Goal: Task Accomplishment & Management: Use online tool/utility

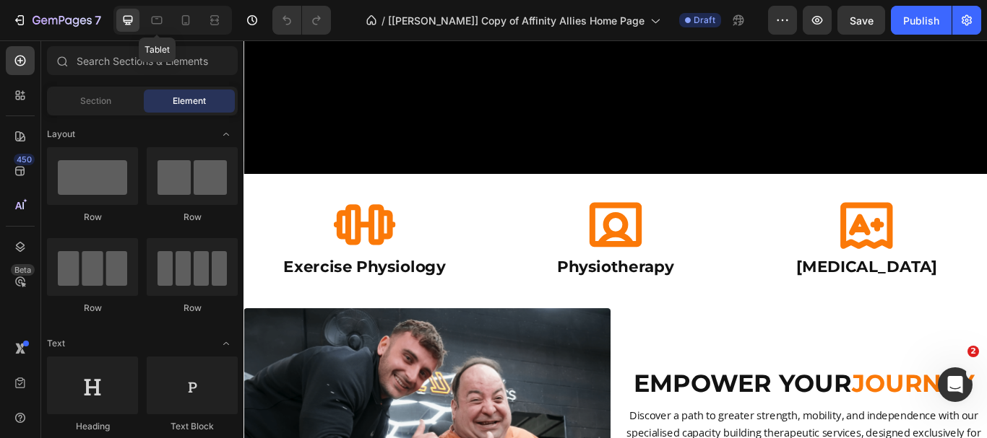
scroll to position [506, 0]
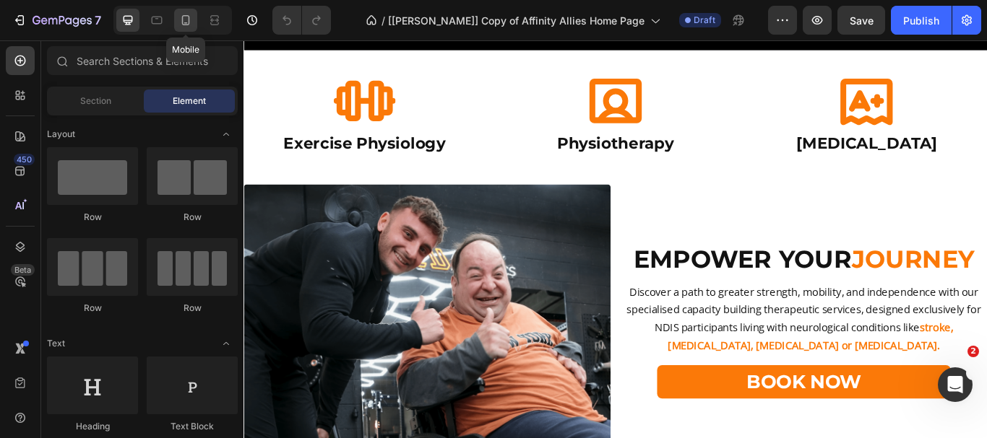
click at [187, 18] on icon at bounding box center [185, 20] width 14 height 14
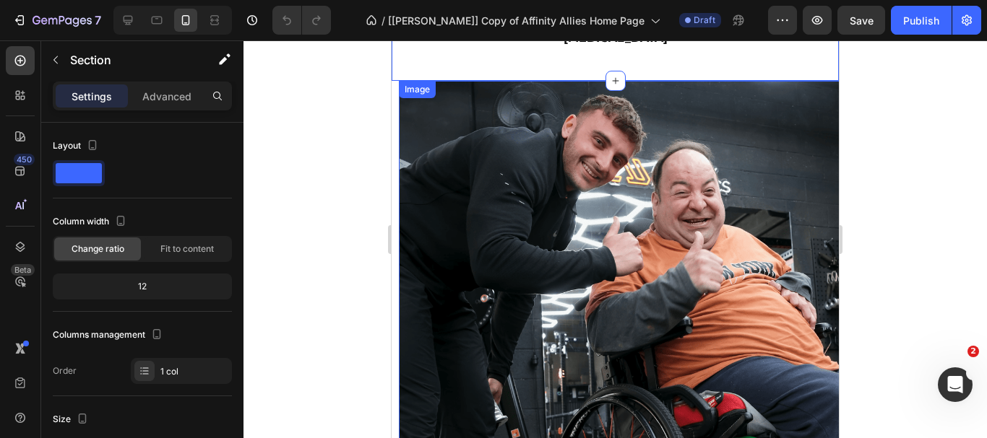
click at [404, 97] on div "Image" at bounding box center [417, 89] width 37 height 17
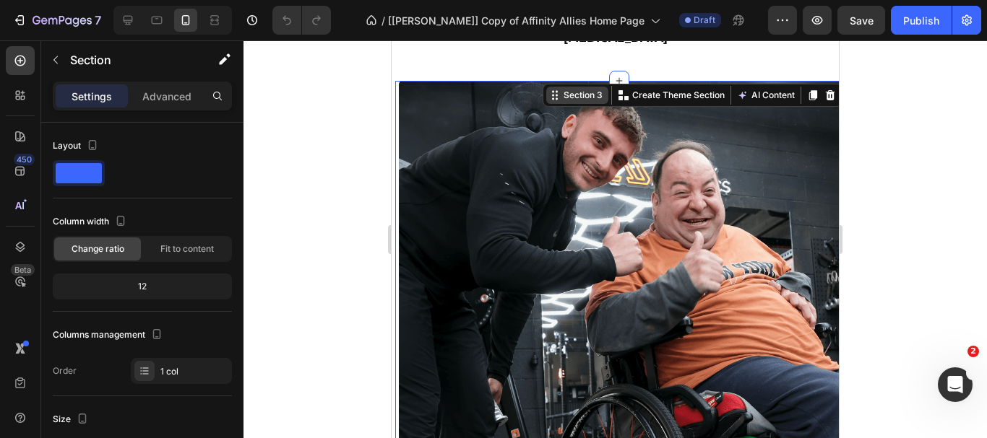
click at [573, 97] on div "Section 3" at bounding box center [583, 95] width 45 height 13
click at [187, 92] on p "Advanced" at bounding box center [166, 96] width 49 height 15
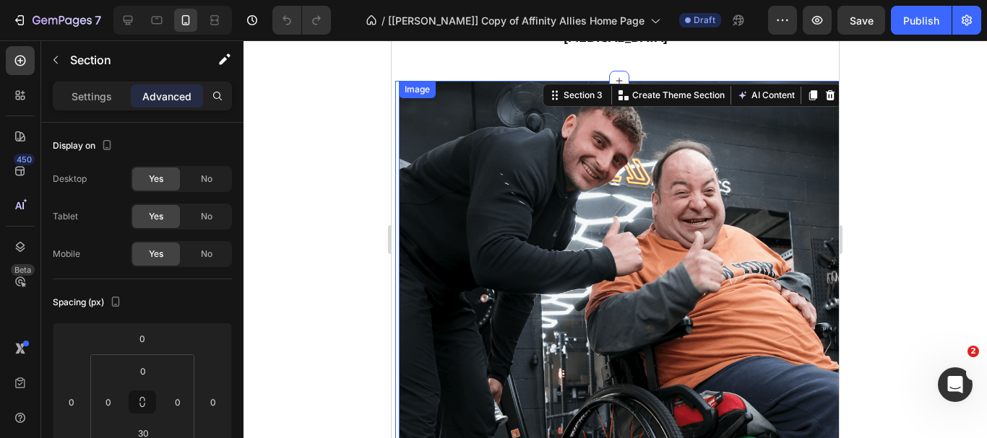
click at [467, 157] on img at bounding box center [622, 304] width 447 height 447
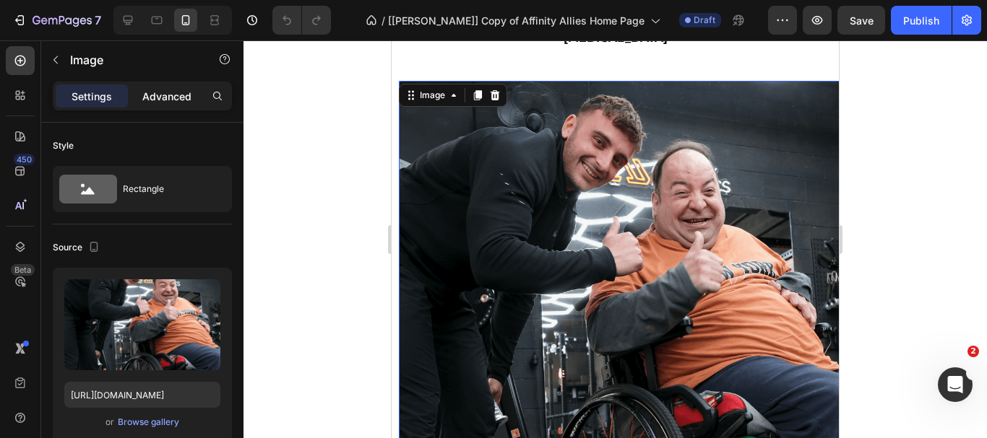
click at [169, 100] on p "Advanced" at bounding box center [166, 96] width 49 height 15
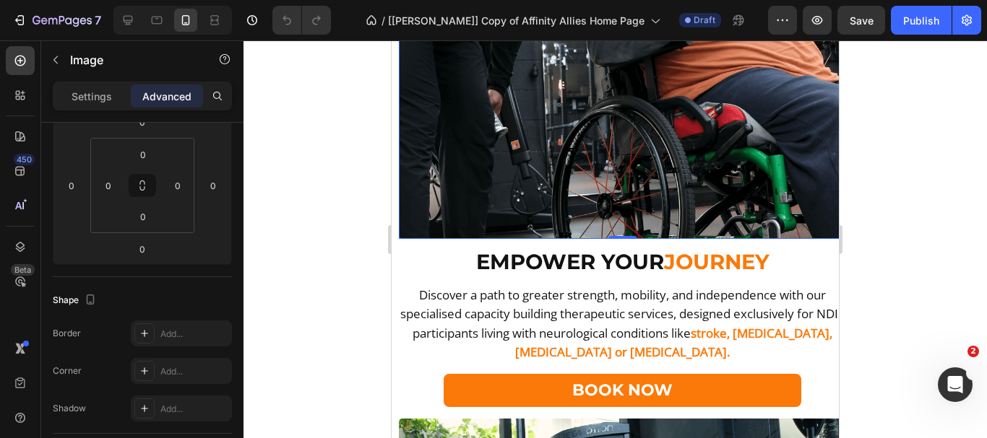
scroll to position [607, 0]
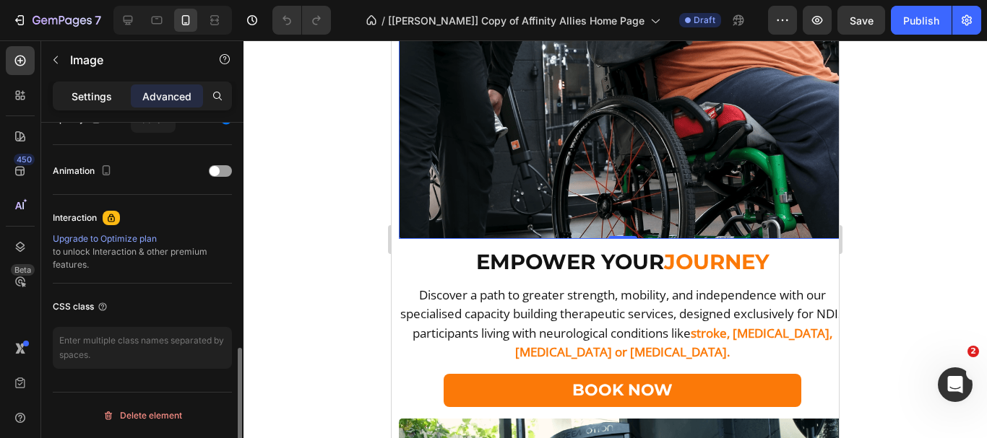
click at [94, 92] on p "Settings" at bounding box center [92, 96] width 40 height 15
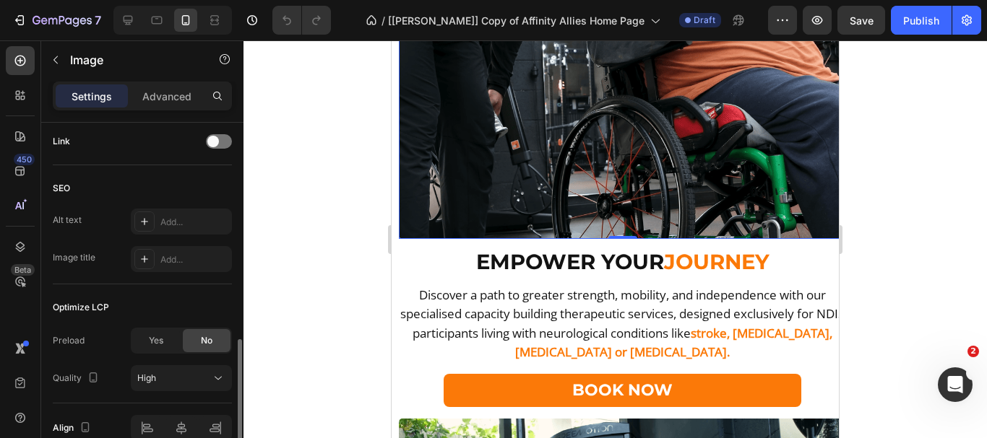
scroll to position [734, 0]
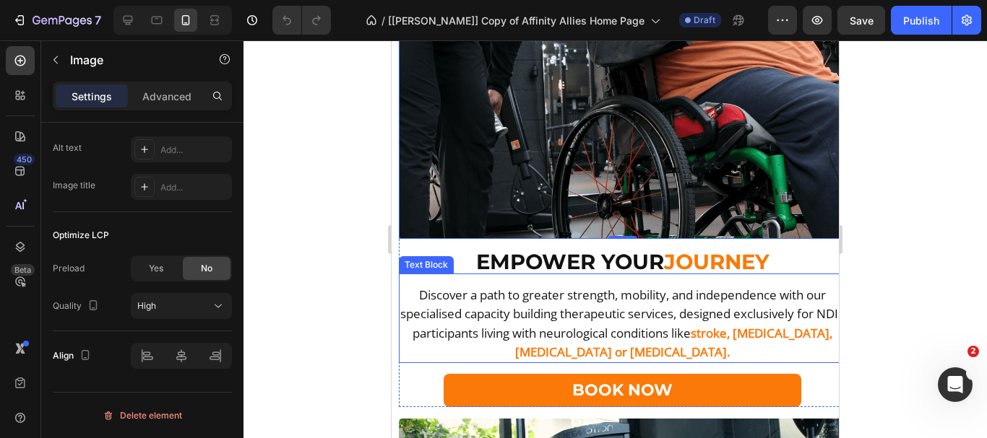
click at [511, 287] on span "Discover a path to greater strength, mobility, and independence with our specia…" at bounding box center [622, 314] width 444 height 54
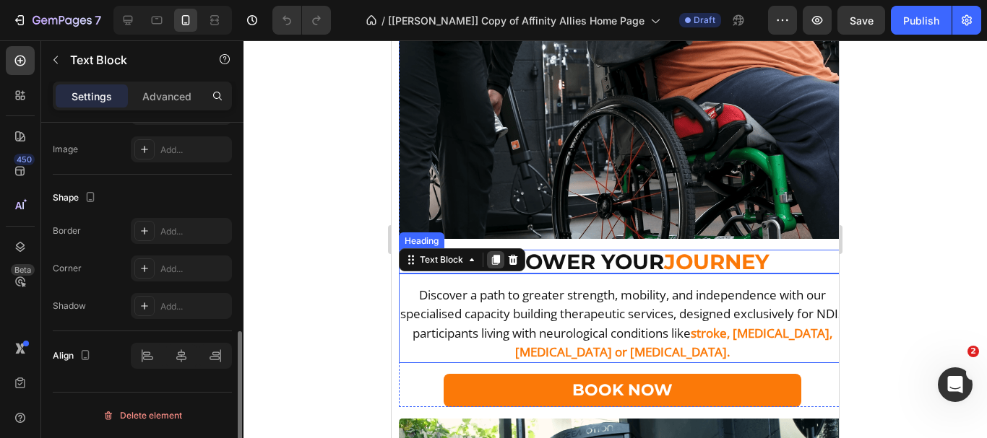
click at [500, 254] on icon at bounding box center [496, 260] width 12 height 12
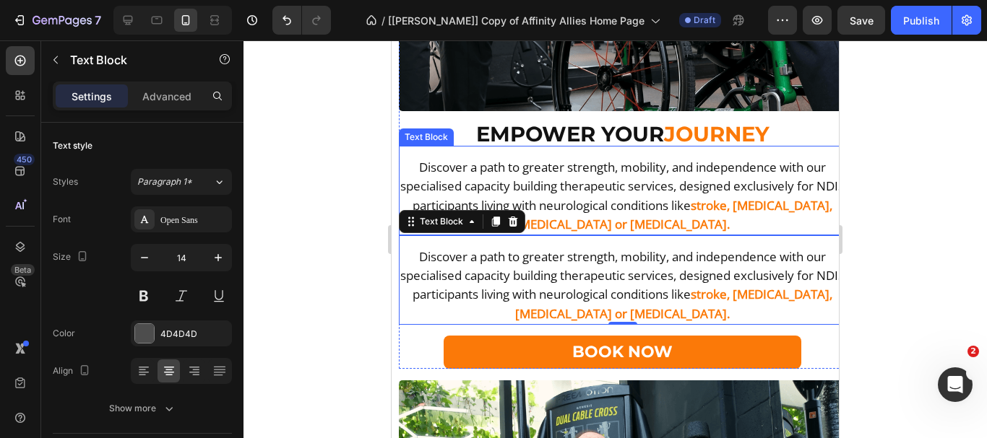
scroll to position [1011, 0]
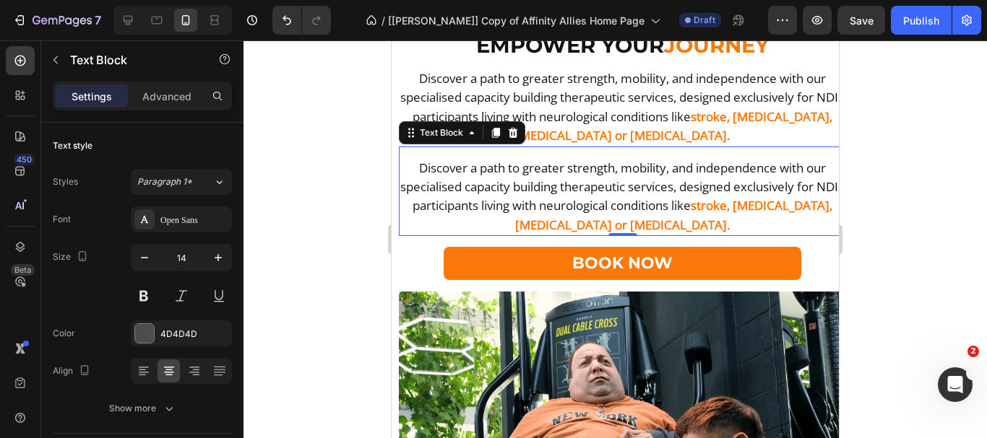
click at [455, 164] on span "Discover a path to greater strength, mobility, and independence with our specia…" at bounding box center [622, 187] width 444 height 54
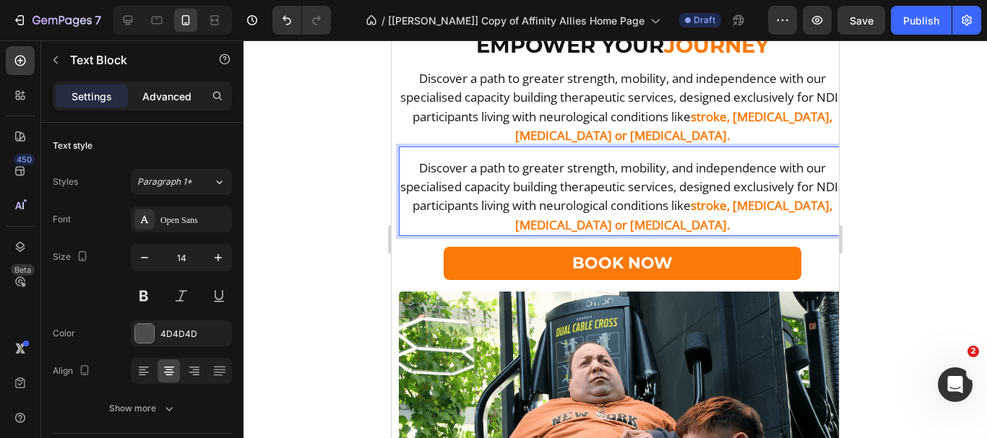
click at [134, 176] on div "Styles Paragraph 1* Font Open Sans Size 14 Color 4D4D4D Align Show more" at bounding box center [142, 295] width 179 height 253
click at [178, 92] on p "Advanced" at bounding box center [166, 96] width 49 height 15
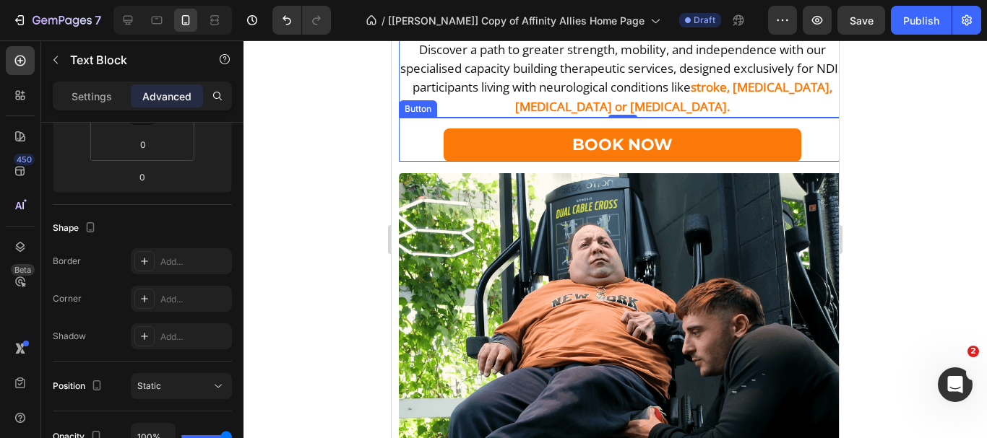
scroll to position [1228, 0]
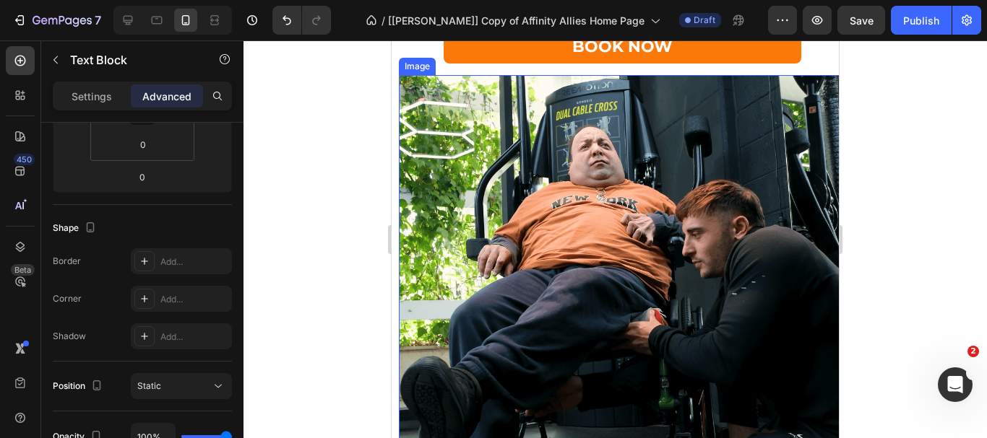
click at [774, 145] on img at bounding box center [622, 298] width 447 height 447
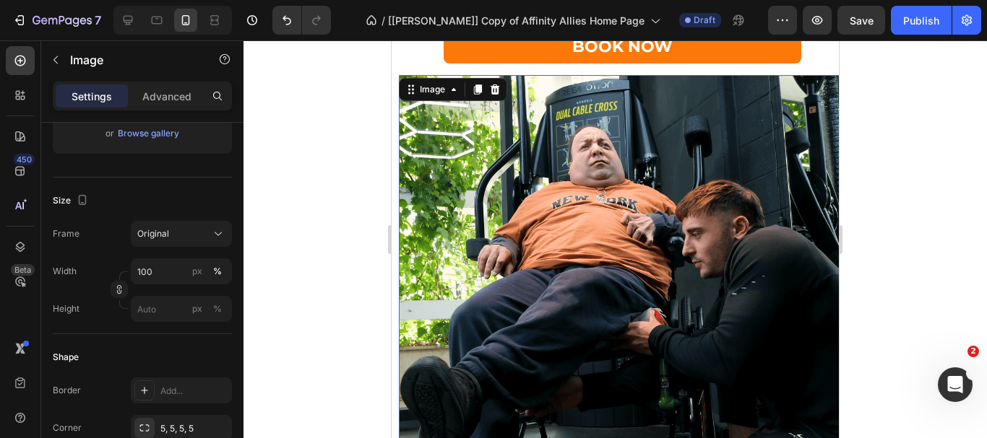
scroll to position [0, 0]
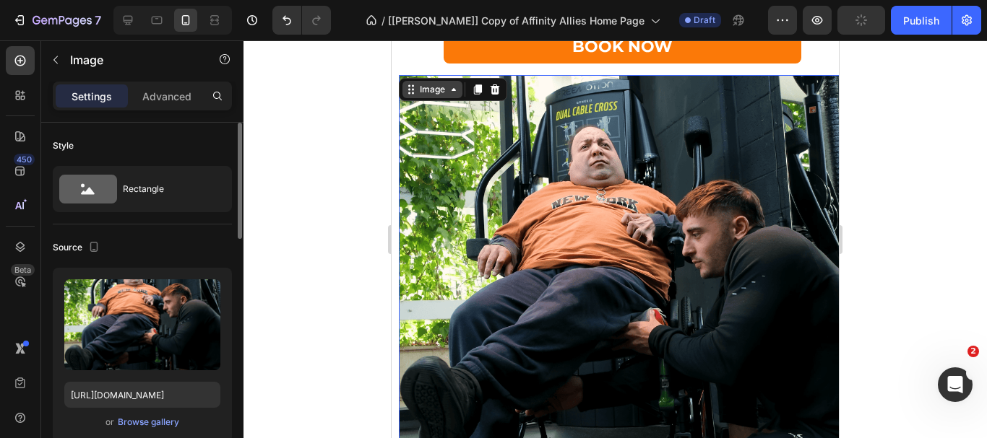
click at [443, 83] on div "Image" at bounding box center [432, 89] width 31 height 13
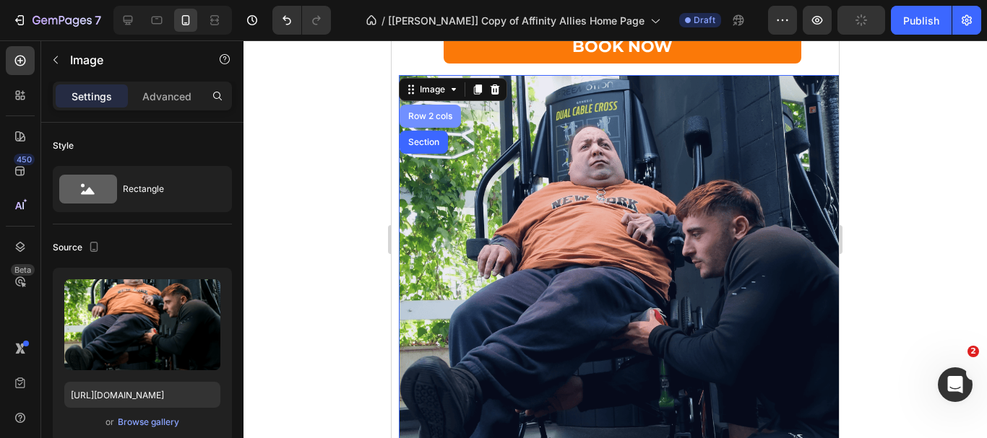
drag, startPoint x: 433, startPoint y: 105, endPoint x: 534, endPoint y: 167, distance: 118.7
click at [433, 112] on div "Row 2 cols" at bounding box center [430, 116] width 50 height 9
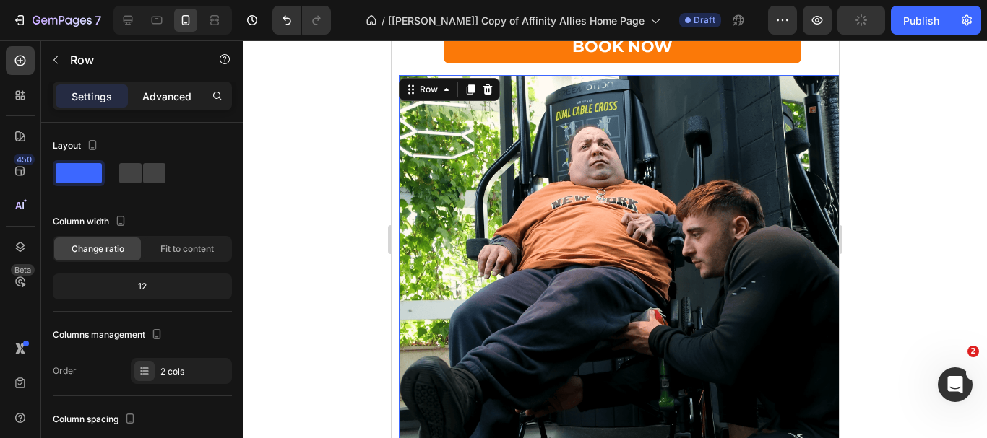
click at [157, 95] on p "Advanced" at bounding box center [166, 96] width 49 height 15
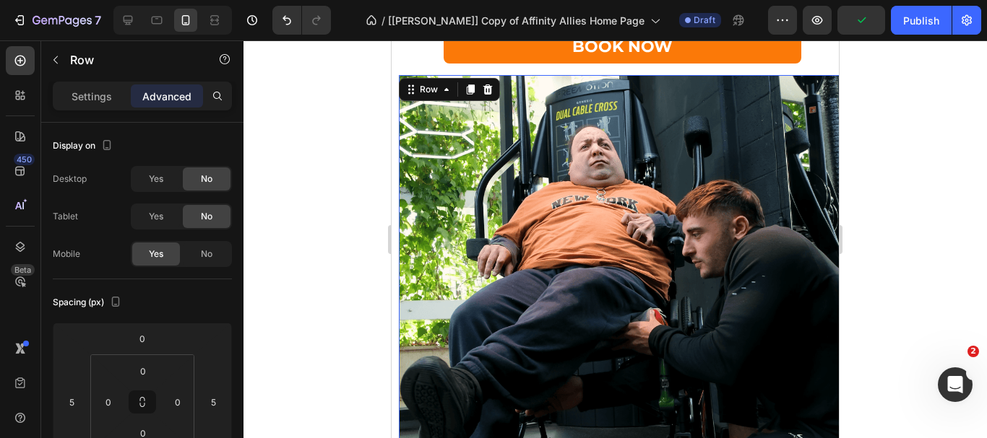
drag, startPoint x: 235, startPoint y: 263, endPoint x: 269, endPoint y: 229, distance: 47.5
click at [243, 0] on div "7 Version history / [[PERSON_NAME]] Copy of Affinity Allies Home Page Draft Pre…" at bounding box center [493, 0] width 987 height 0
click at [513, 191] on img at bounding box center [622, 298] width 447 height 447
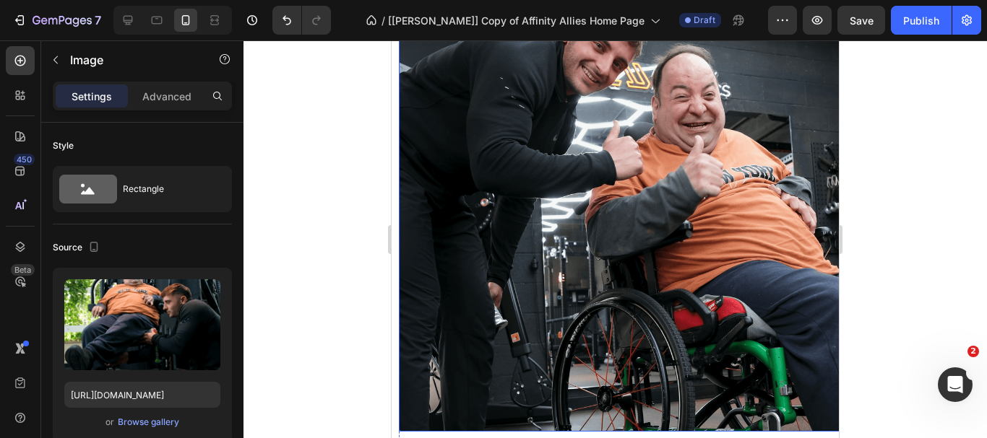
scroll to position [289, 0]
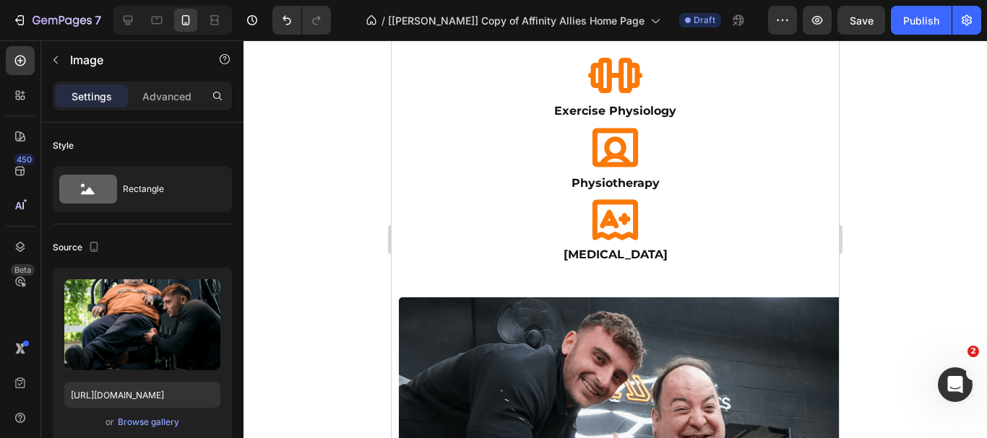
drag, startPoint x: 497, startPoint y: 165, endPoint x: 489, endPoint y: 144, distance: 21.7
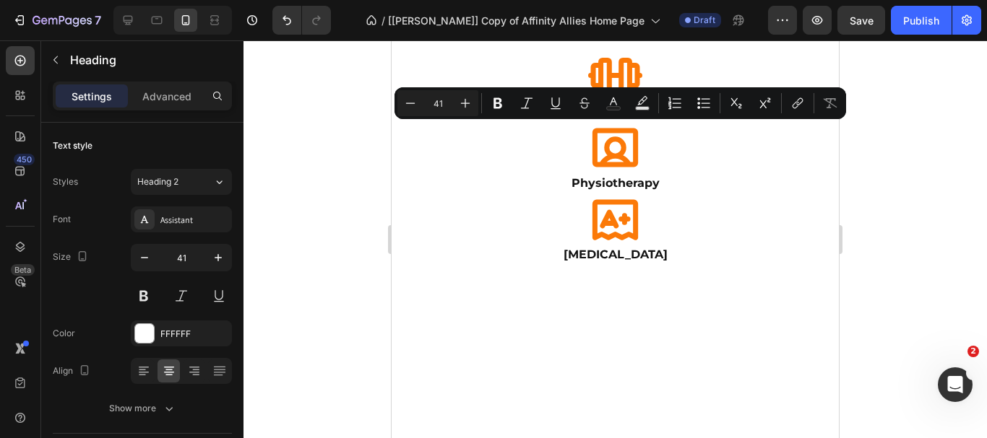
scroll to position [0, 0]
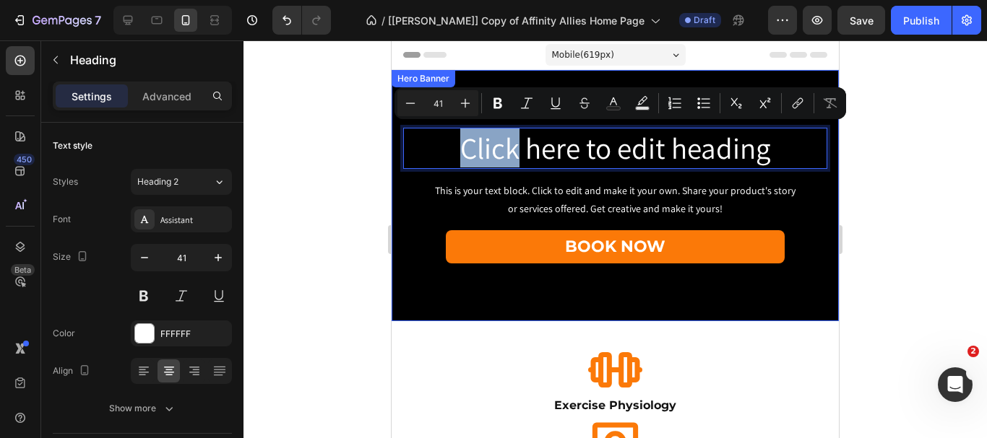
click at [444, 85] on div "Hero Banner" at bounding box center [423, 78] width 58 height 13
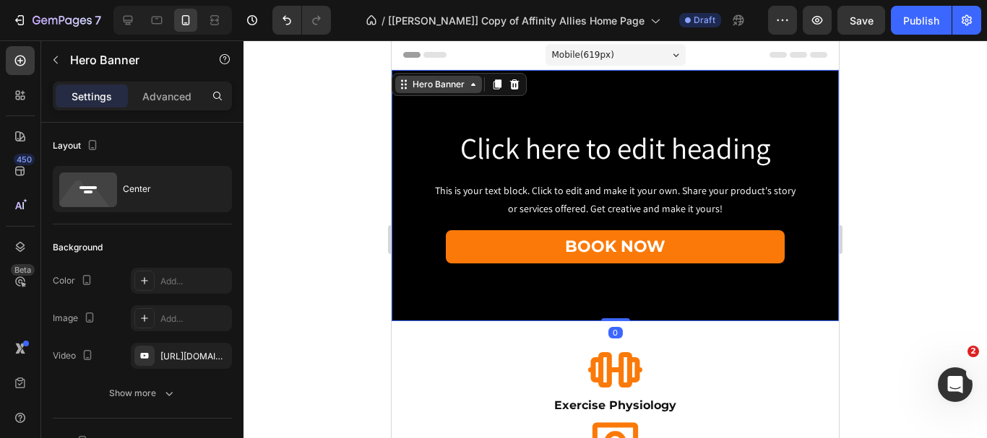
click at [433, 85] on div "Hero Banner" at bounding box center [439, 84] width 58 height 13
click at [420, 69] on div "Section" at bounding box center [416, 59] width 48 height 23
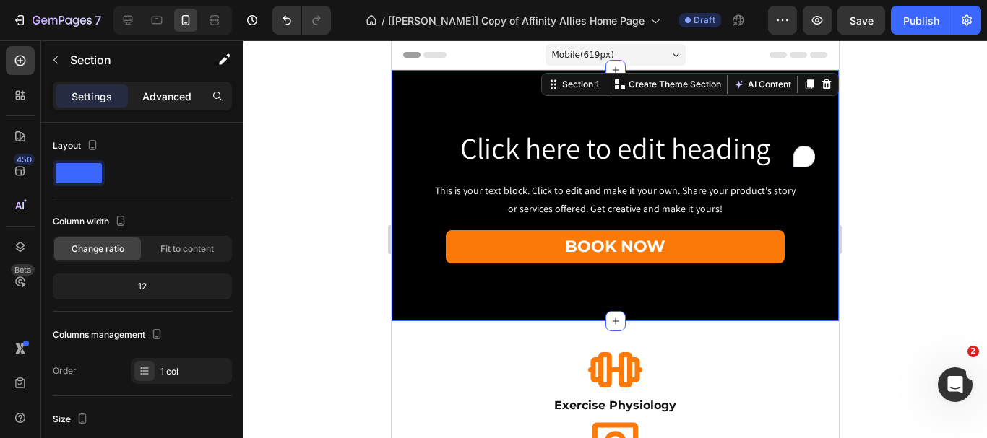
click at [170, 92] on p "Advanced" at bounding box center [166, 96] width 49 height 15
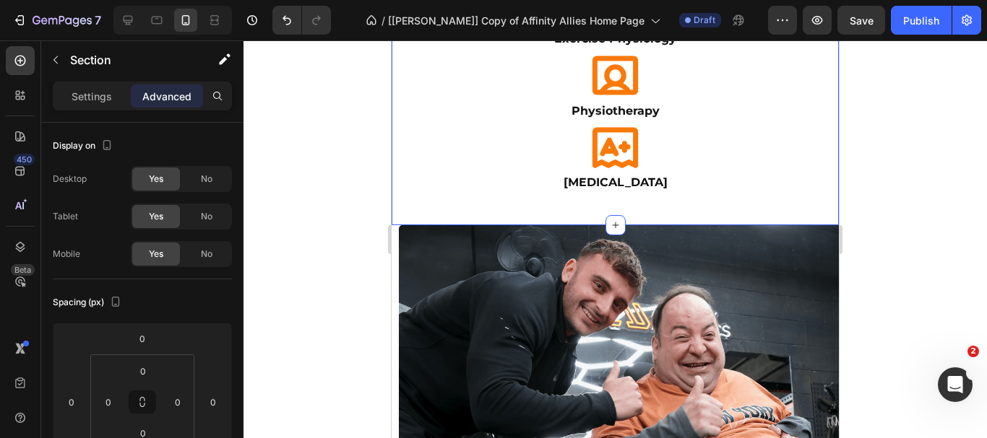
scroll to position [433, 0]
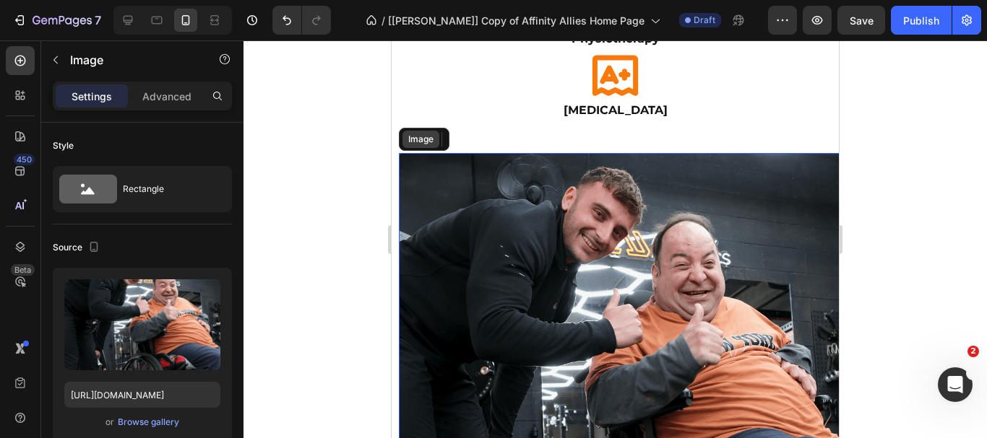
drag, startPoint x: 441, startPoint y: 167, endPoint x: 423, endPoint y: 145, distance: 28.7
click at [441, 166] on img at bounding box center [622, 376] width 447 height 447
click at [168, 92] on p "Advanced" at bounding box center [166, 96] width 49 height 15
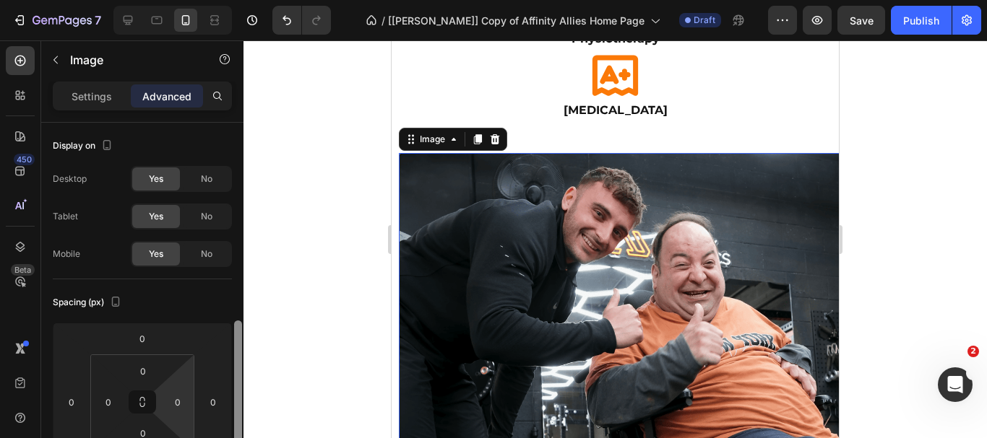
scroll to position [144, 0]
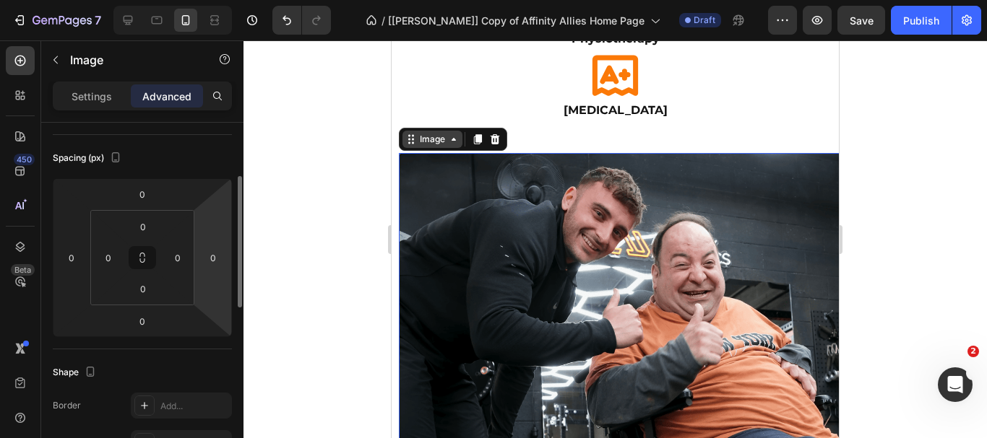
click at [433, 139] on div "Image" at bounding box center [432, 139] width 31 height 13
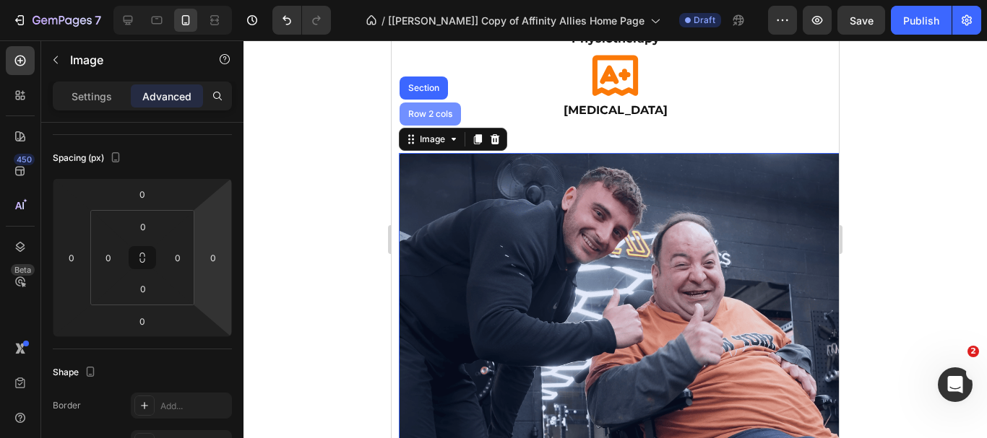
click at [433, 115] on div "Row 2 cols" at bounding box center [430, 114] width 50 height 9
click at [399, 202] on img at bounding box center [622, 376] width 447 height 447
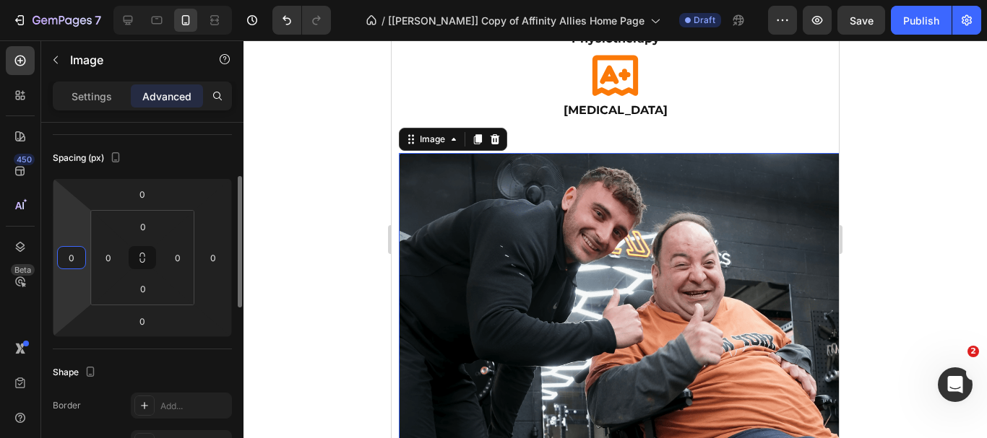
click at [77, 258] on input "0" at bounding box center [72, 258] width 22 height 22
type input "0"
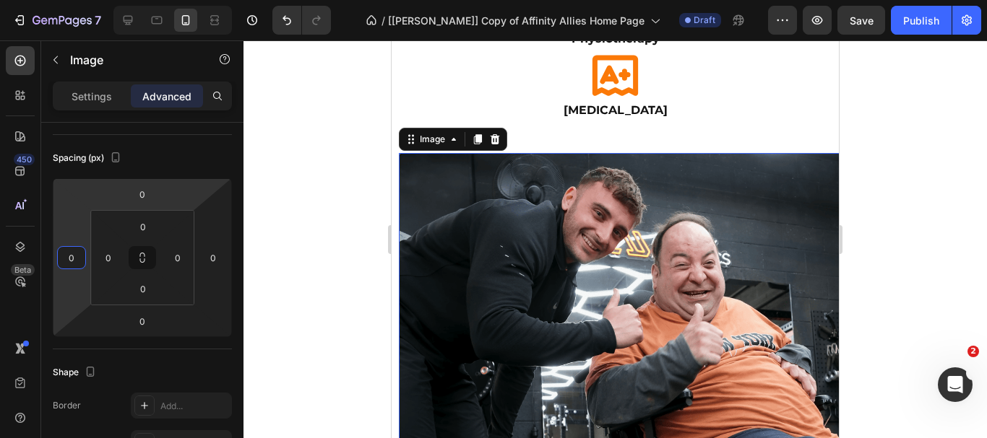
click at [226, 167] on div "Spacing (px)" at bounding box center [142, 158] width 179 height 23
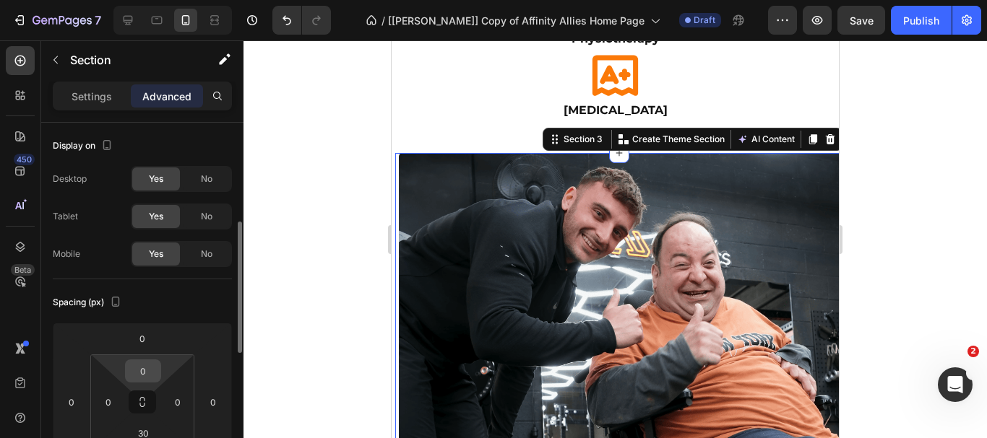
scroll to position [72, 0]
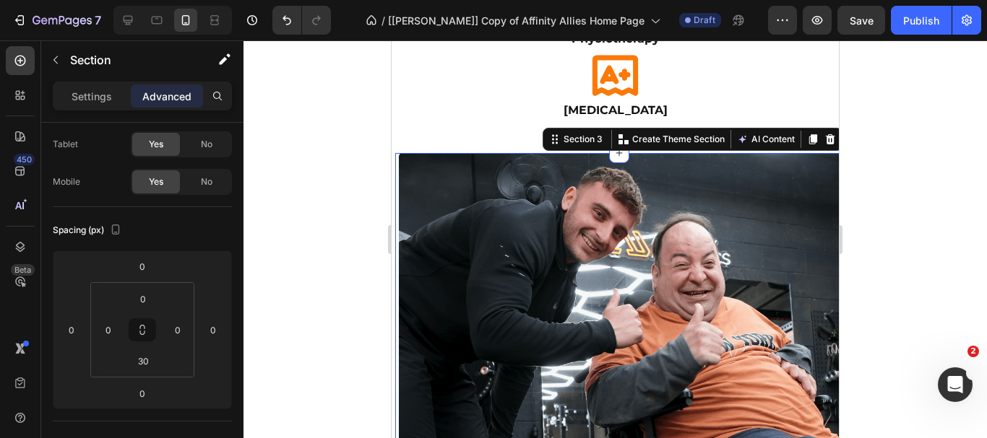
click at [889, 186] on div at bounding box center [614, 239] width 743 height 398
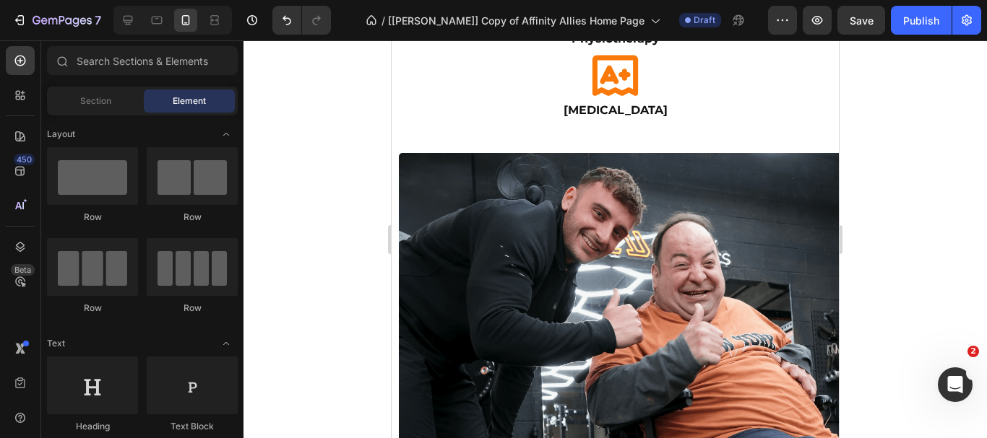
drag, startPoint x: 866, startPoint y: 153, endPoint x: 883, endPoint y: -12, distance: 166.3
click at [883, 0] on html "7 Version history / [[PERSON_NAME]] Copy of Affinity Allies Home Page Draft Pre…" at bounding box center [493, 0] width 987 height 0
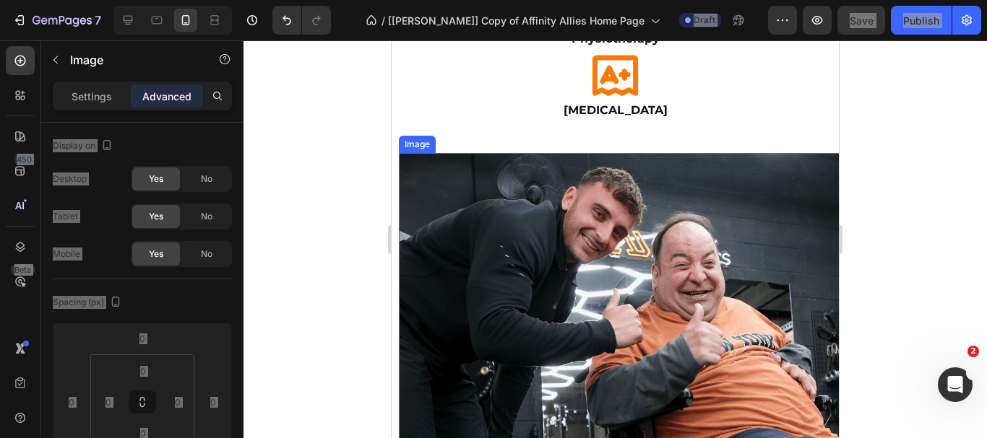
click at [436, 181] on img at bounding box center [622, 376] width 447 height 447
click at [425, 147] on div "Image" at bounding box center [432, 139] width 60 height 17
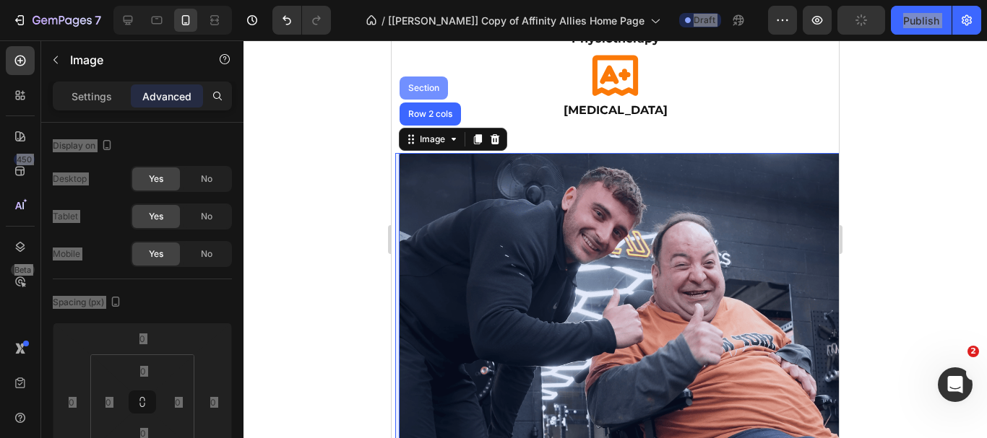
drag, startPoint x: 425, startPoint y: 89, endPoint x: 554, endPoint y: 321, distance: 266.1
click at [425, 89] on div "Section" at bounding box center [423, 88] width 37 height 9
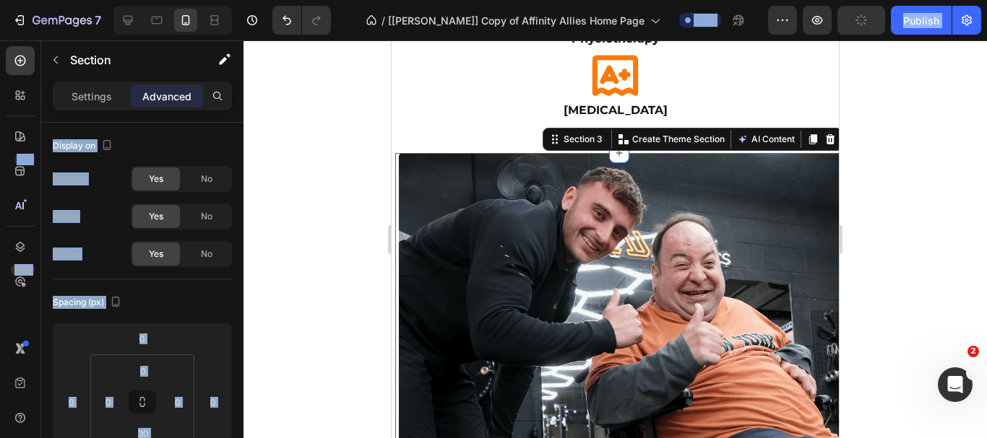
click at [246, 295] on div at bounding box center [614, 239] width 743 height 398
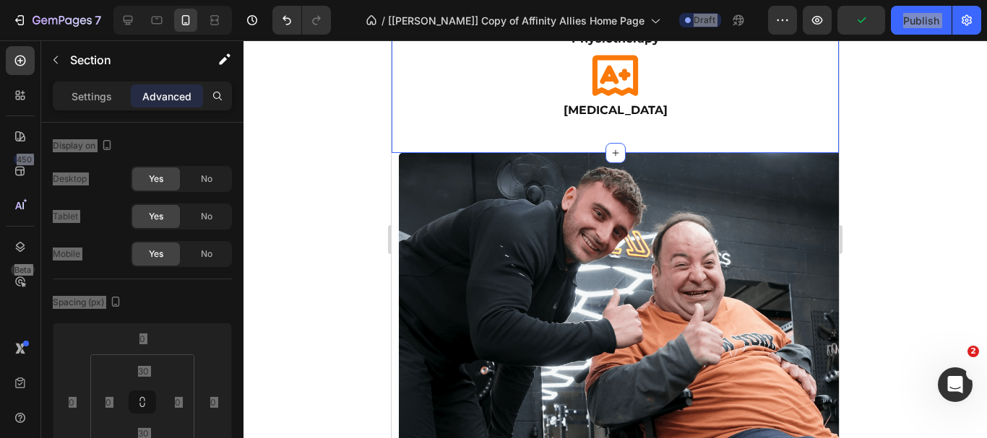
click at [417, 152] on div "Icon Exercise Physiology Heading Icon Physiotherapy Heading Icon [MEDICAL_DATA]…" at bounding box center [615, 17] width 447 height 271
click at [418, 170] on img at bounding box center [622, 376] width 447 height 447
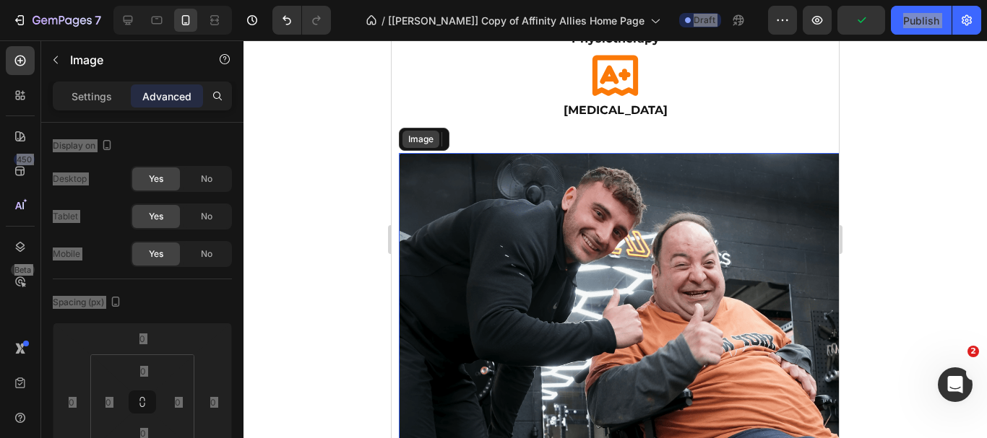
click at [428, 175] on img at bounding box center [622, 376] width 447 height 447
click at [428, 138] on div "Image" at bounding box center [432, 139] width 31 height 13
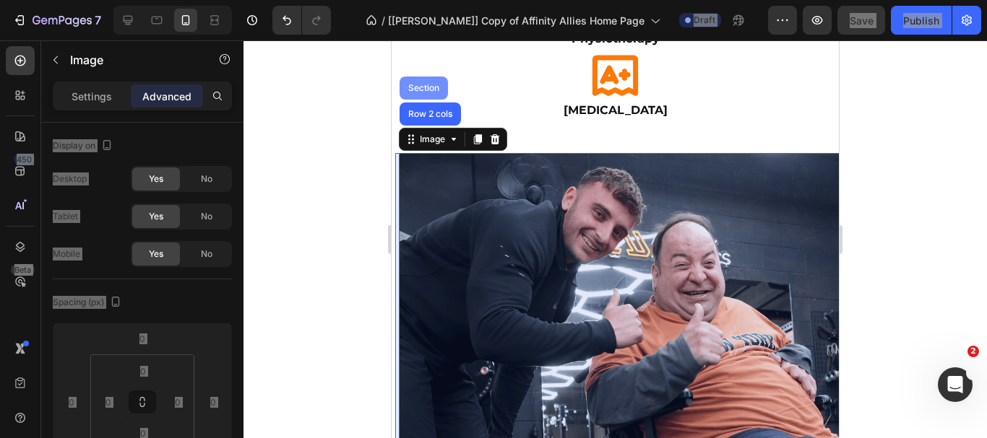
click at [426, 87] on div "Section" at bounding box center [423, 88] width 37 height 9
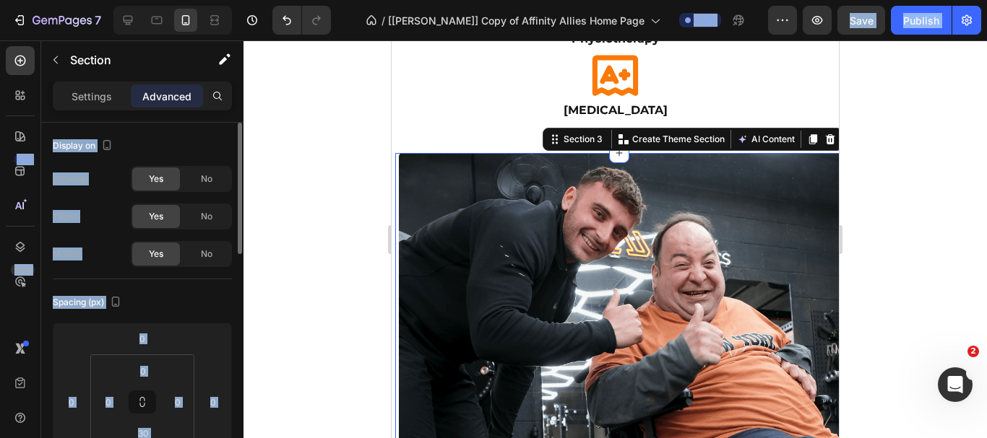
click at [217, 134] on div "Display on Desktop Yes No Tablet Yes No Mobile Yes No" at bounding box center [142, 201] width 179 height 157
click at [228, 303] on div "Spacing (px)" at bounding box center [142, 302] width 179 height 23
drag, startPoint x: 195, startPoint y: 314, endPoint x: 196, endPoint y: 304, distance: 10.1
click at [196, 313] on div "Spacing (px) 0 0 0 0 0 0 30 0" at bounding box center [142, 387] width 179 height 215
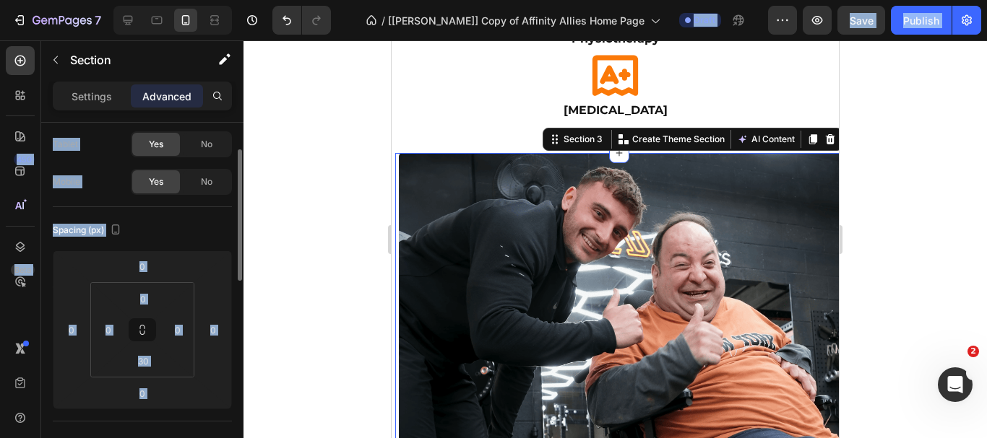
click at [197, 121] on div "Settings Advanced" at bounding box center [142, 102] width 202 height 41
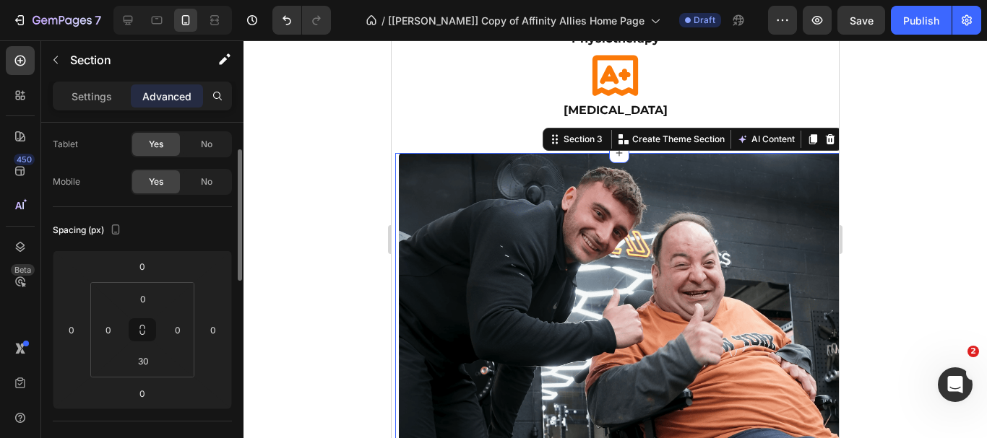
click at [197, 121] on div "Settings Advanced" at bounding box center [142, 102] width 202 height 41
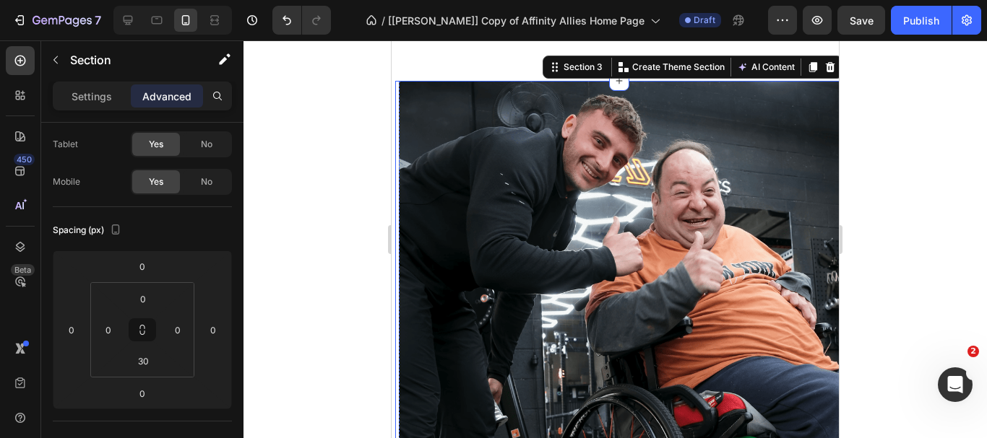
scroll to position [1084, 0]
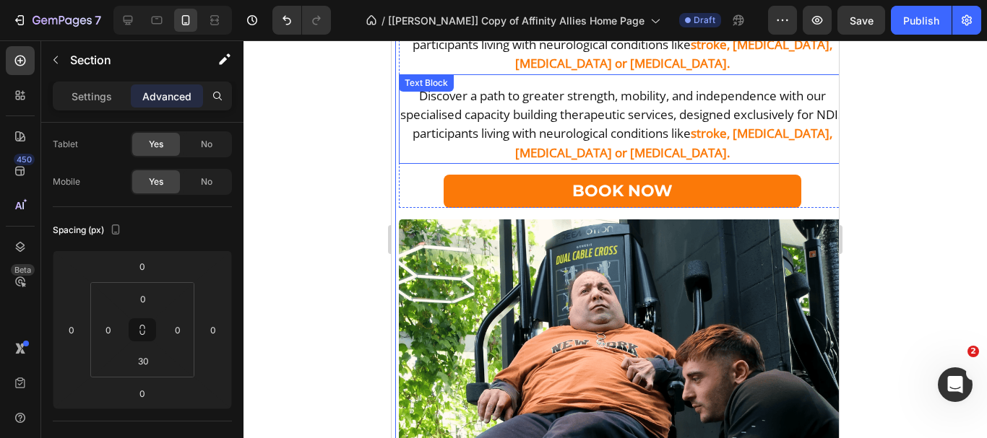
click at [428, 77] on div "Text Block" at bounding box center [426, 83] width 49 height 13
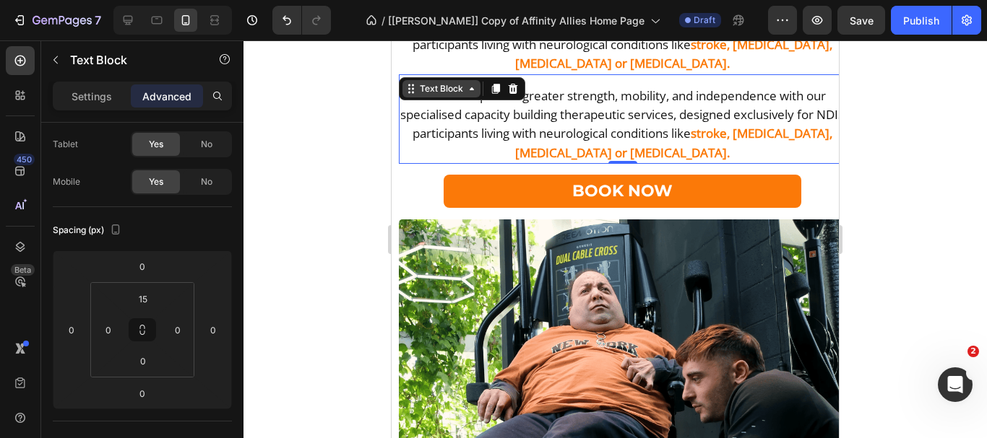
scroll to position [0, 0]
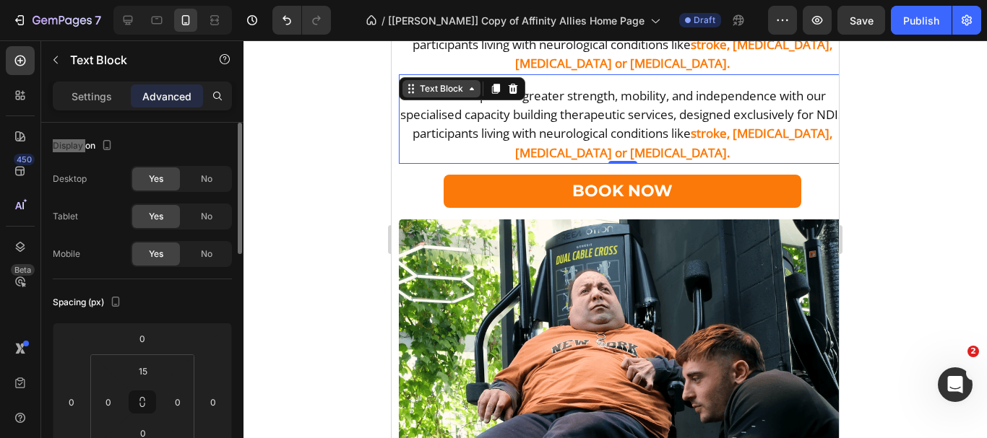
click at [436, 82] on div "Text Block" at bounding box center [441, 88] width 49 height 13
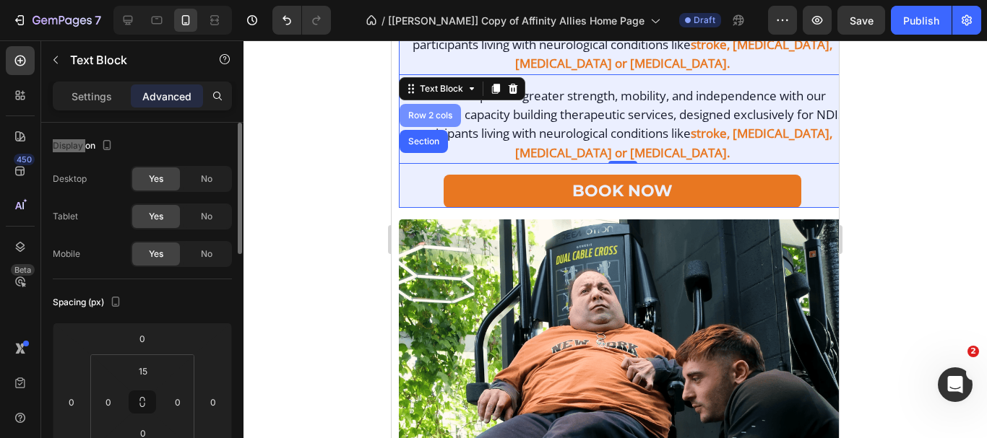
click at [431, 111] on div "Row 2 cols" at bounding box center [430, 115] width 50 height 9
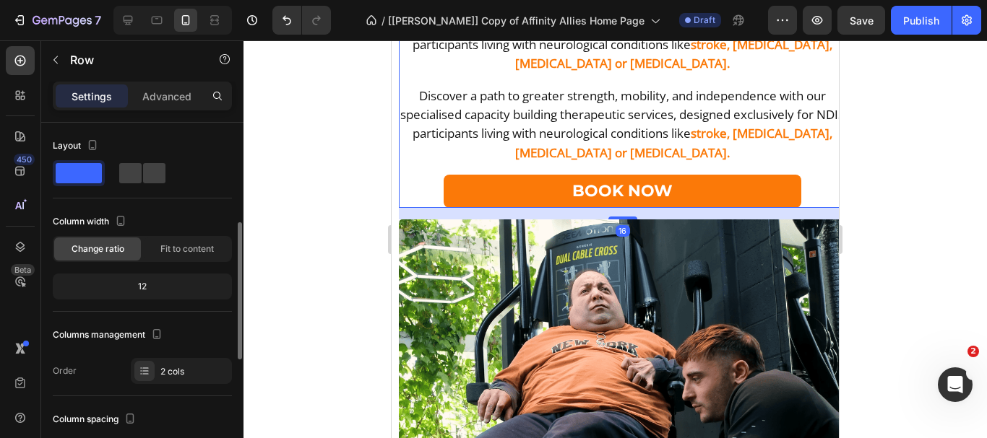
scroll to position [361, 0]
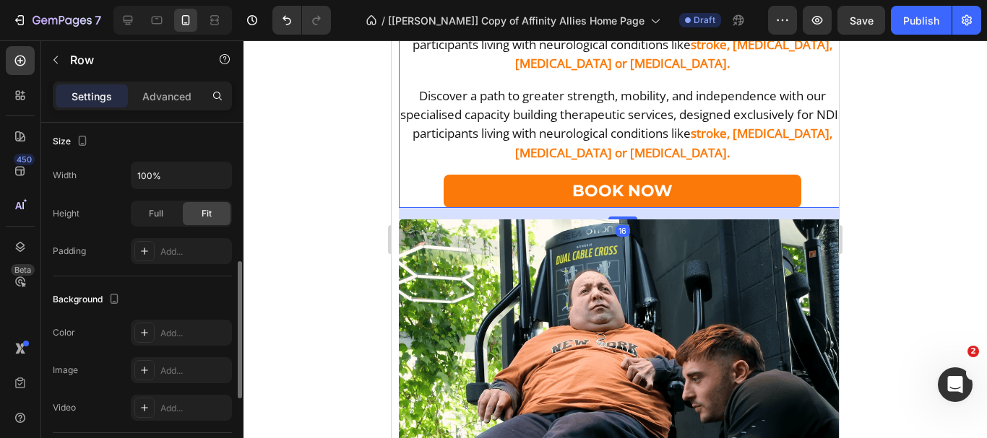
click at [175, 91] on p "Advanced" at bounding box center [166, 96] width 49 height 15
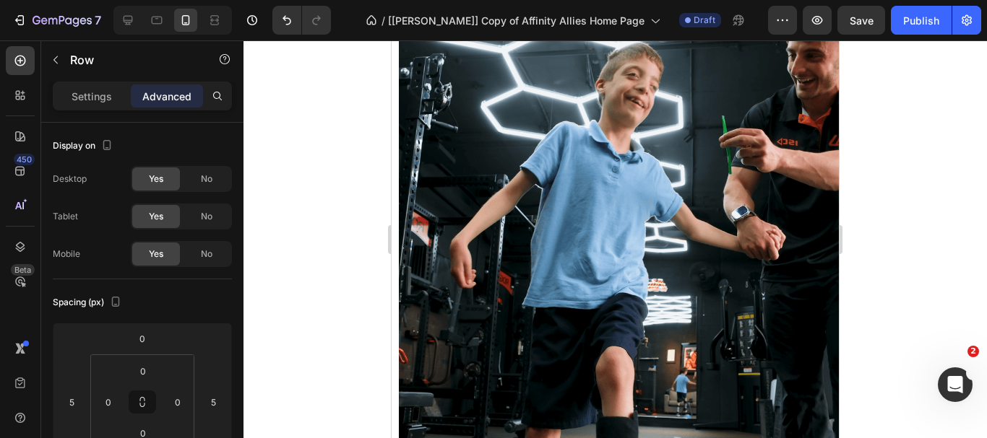
scroll to position [2095, 0]
